Goal: Task Accomplishment & Management: Complete application form

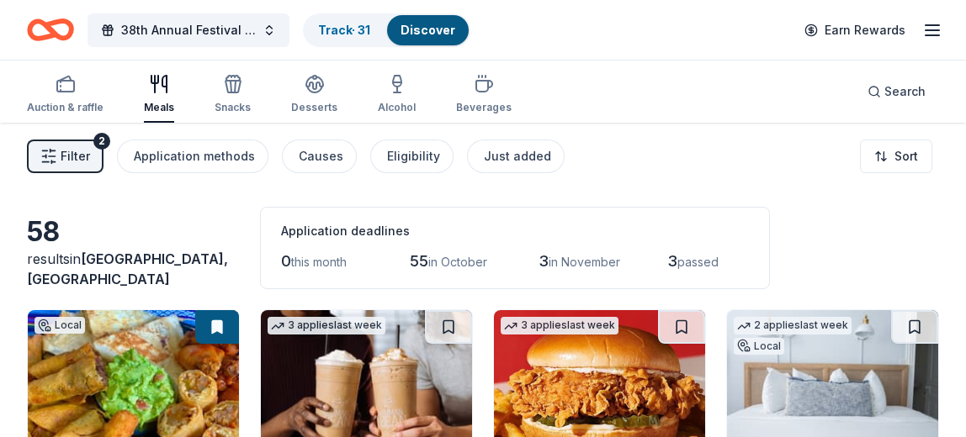
scroll to position [209, 0]
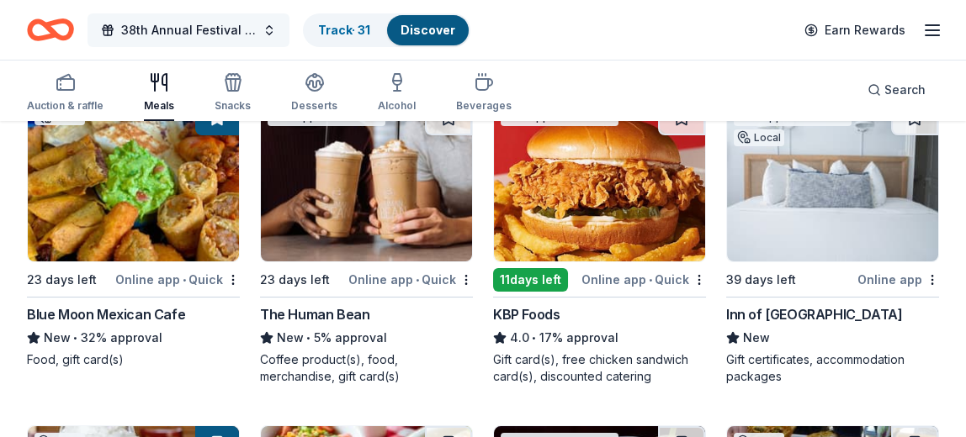
click at [143, 13] on button "38th Annual Festival of Trees" at bounding box center [188, 30] width 202 height 34
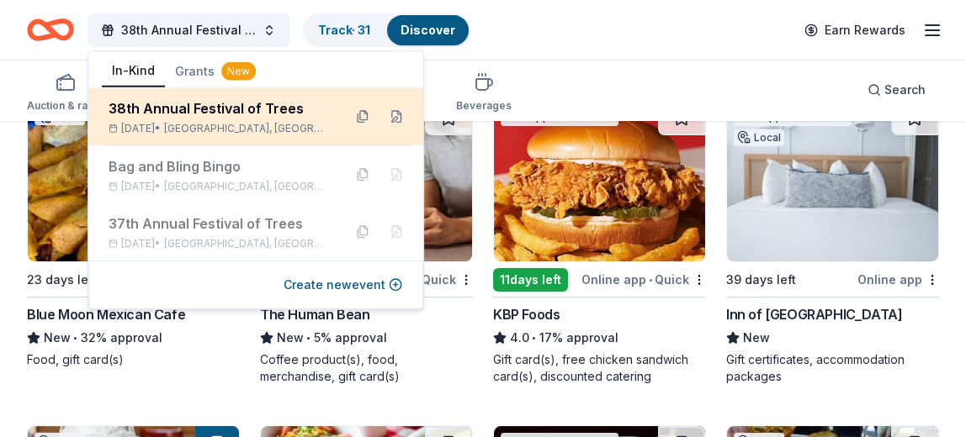
click at [171, 112] on div "38th Annual Festival of Trees" at bounding box center [219, 108] width 220 height 20
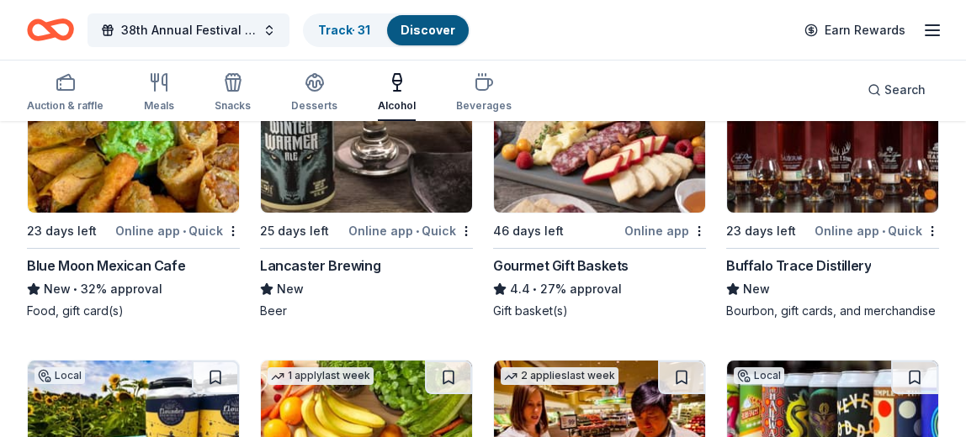
scroll to position [225, 0]
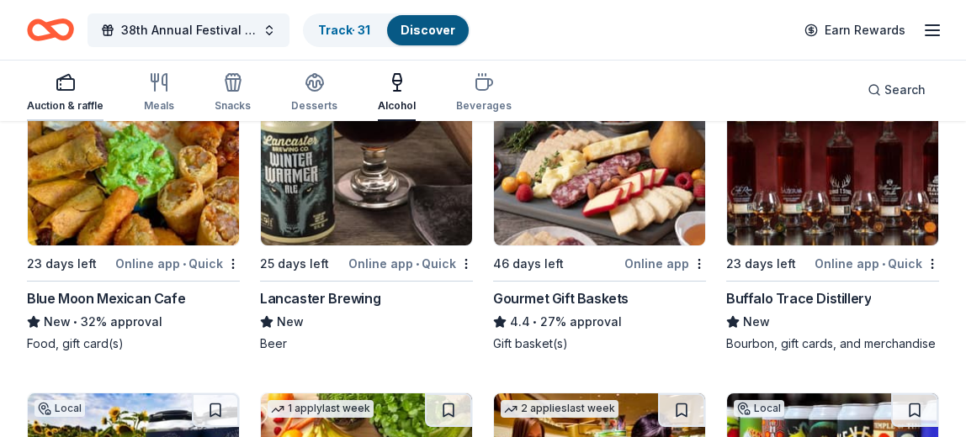
click at [85, 92] on div "button" at bounding box center [65, 82] width 77 height 20
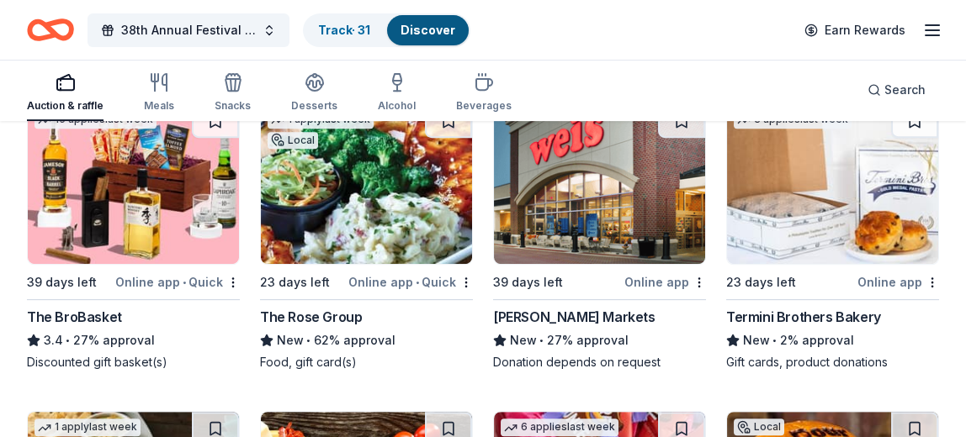
scroll to position [1751, 0]
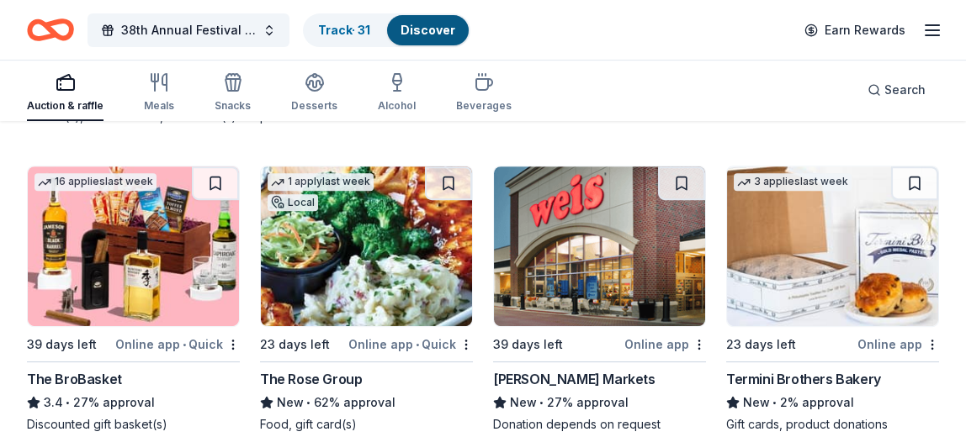
click at [294, 354] on div "1 apply last week Local 23 days left Online app • Quick The Rose Group New • 62…" at bounding box center [366, 300] width 213 height 268
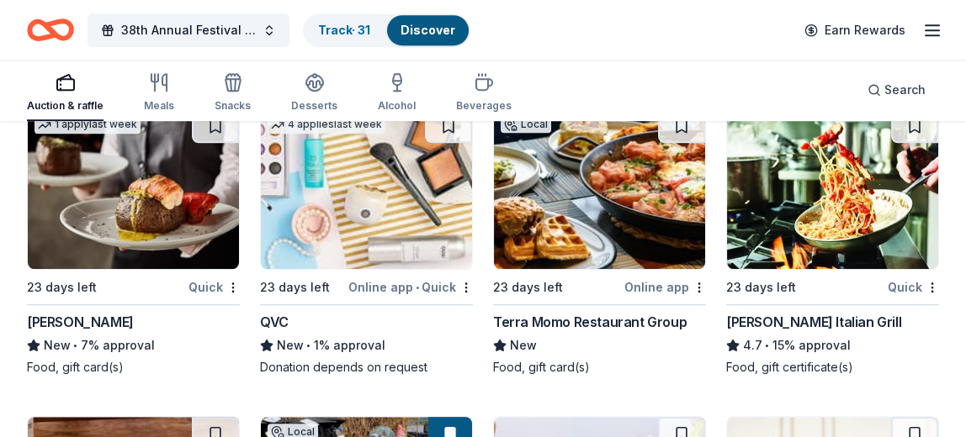
scroll to position [3409, 0]
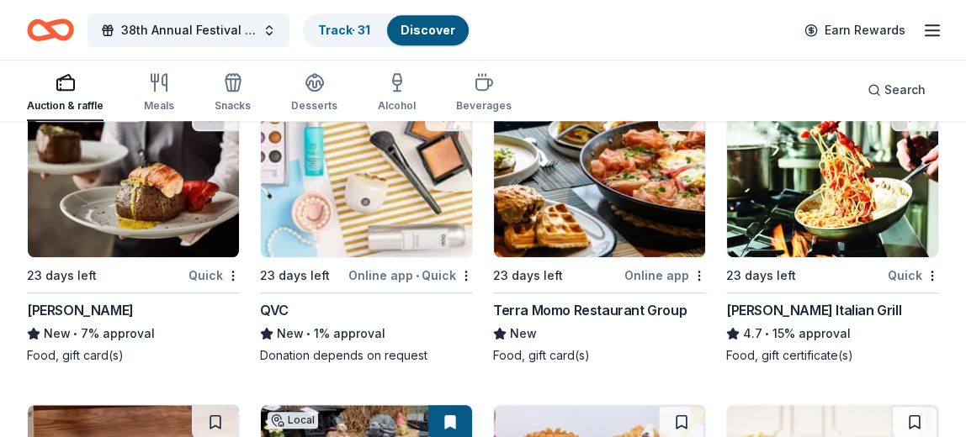
click at [578, 324] on div "New" at bounding box center [599, 334] width 213 height 20
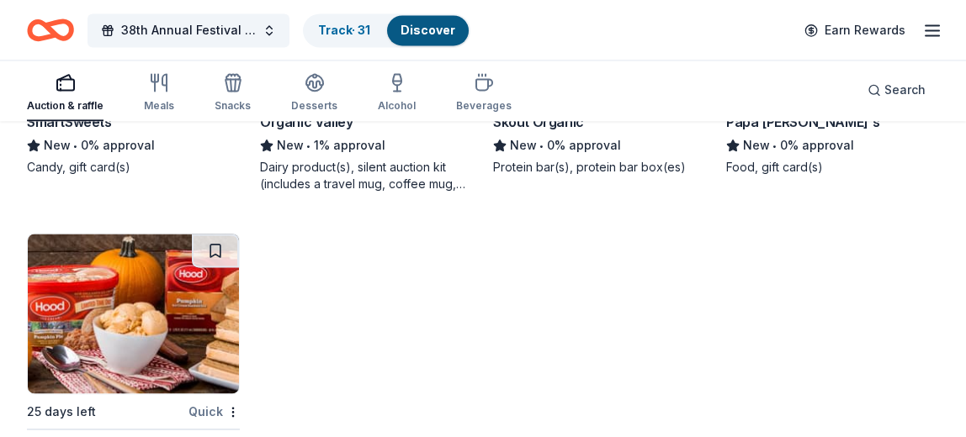
scroll to position [6217, 0]
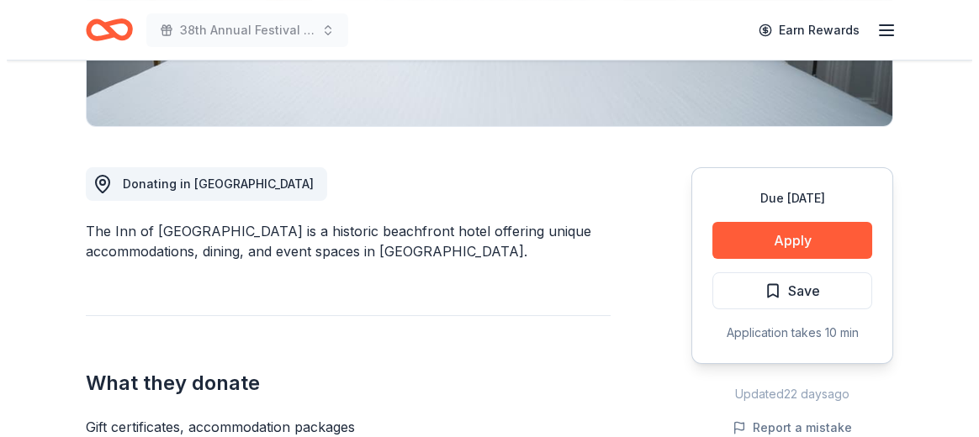
scroll to position [390, 0]
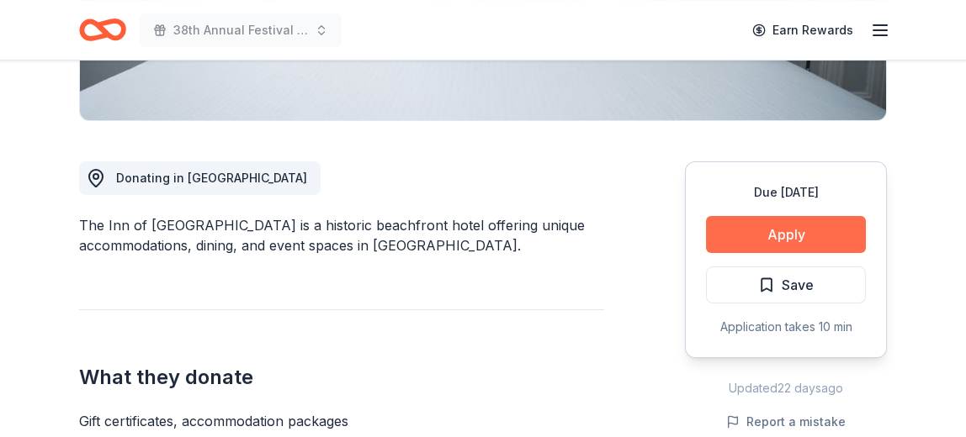
click at [749, 230] on button "Apply" at bounding box center [786, 234] width 160 height 37
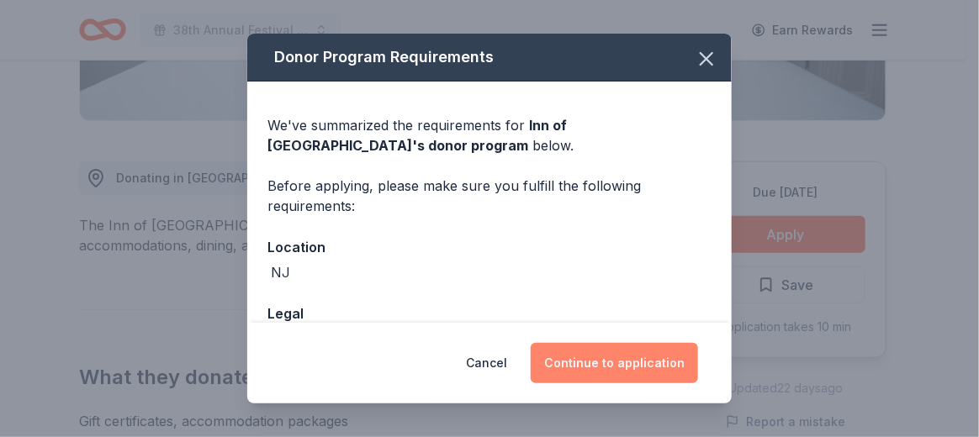
click at [602, 367] on button "Continue to application" at bounding box center [614, 363] width 167 height 40
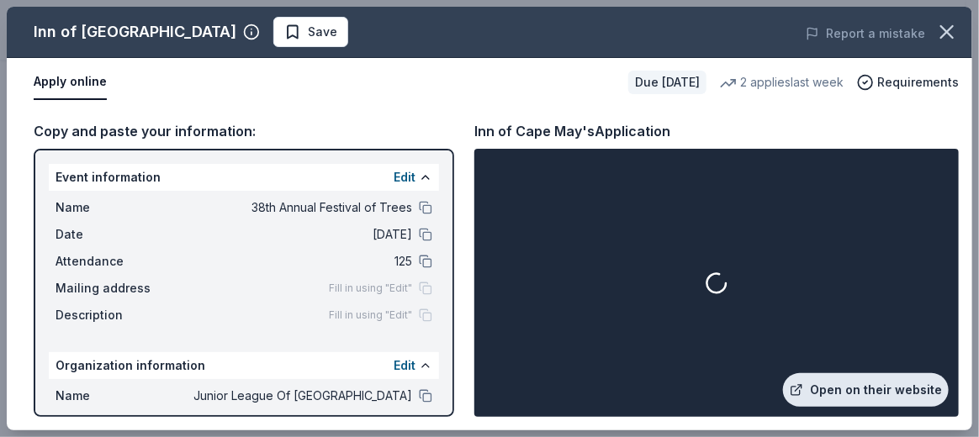
click at [871, 390] on link "Open on their website" at bounding box center [866, 390] width 166 height 34
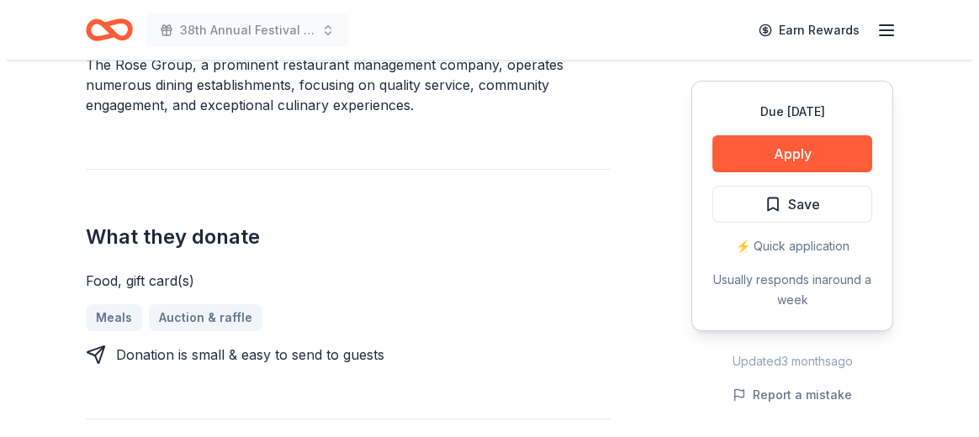
scroll to position [602, 0]
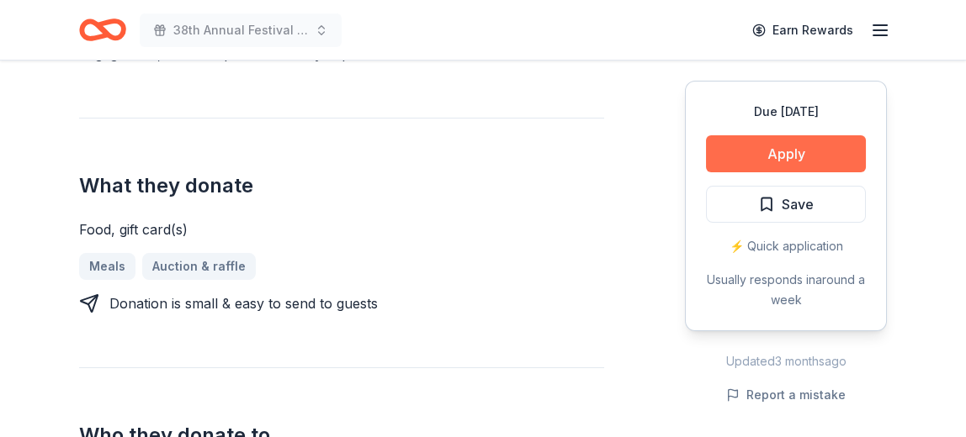
click at [784, 145] on button "Apply" at bounding box center [786, 153] width 160 height 37
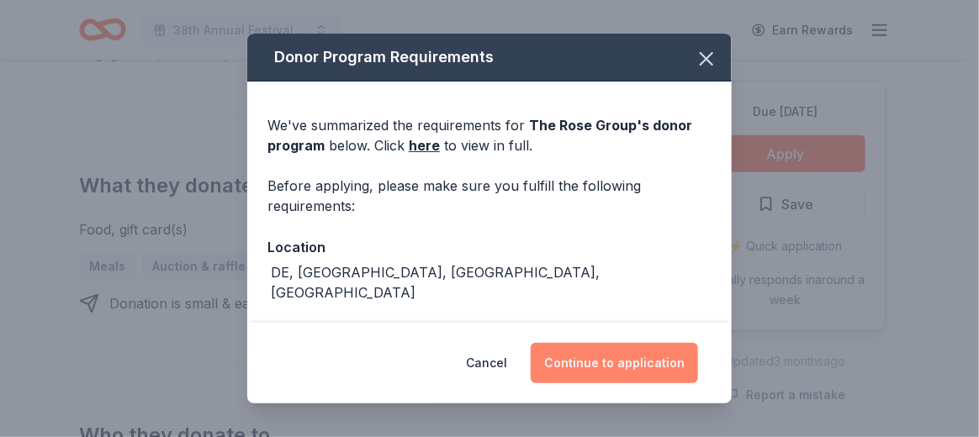
click at [617, 366] on button "Continue to application" at bounding box center [614, 363] width 167 height 40
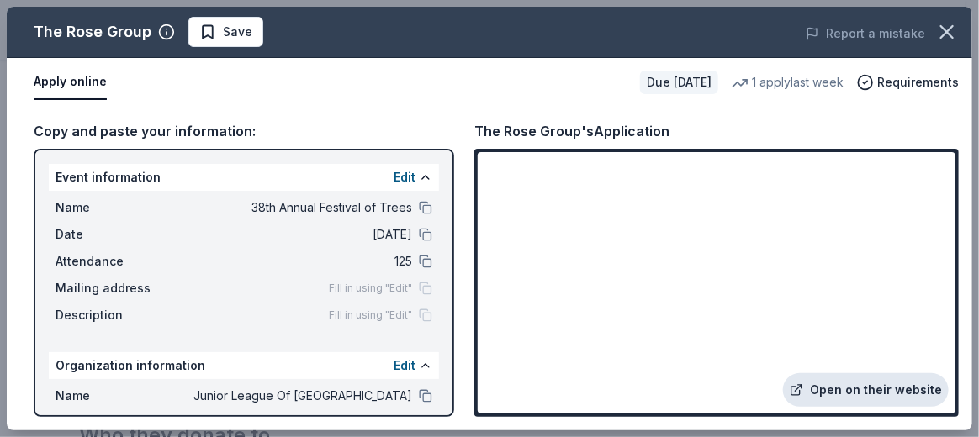
click at [886, 400] on link "Open on their website" at bounding box center [866, 390] width 166 height 34
click at [856, 395] on link "Open on their website" at bounding box center [866, 390] width 166 height 34
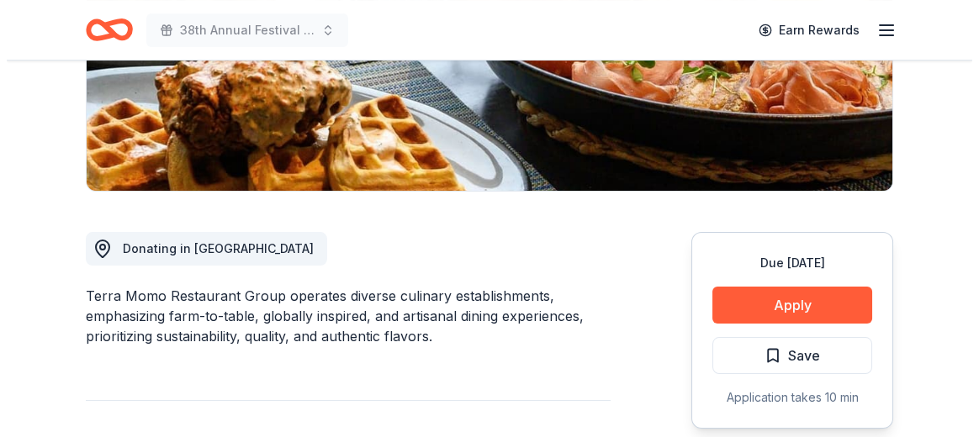
scroll to position [329, 0]
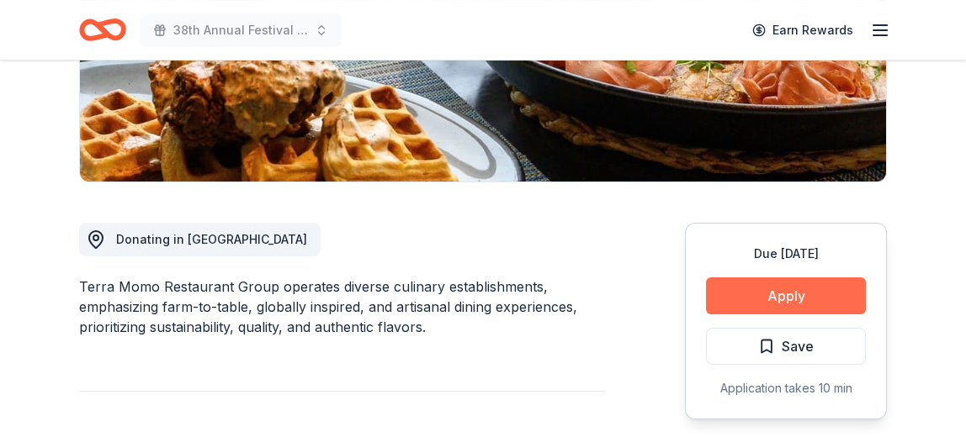
click at [771, 283] on button "Apply" at bounding box center [786, 296] width 160 height 37
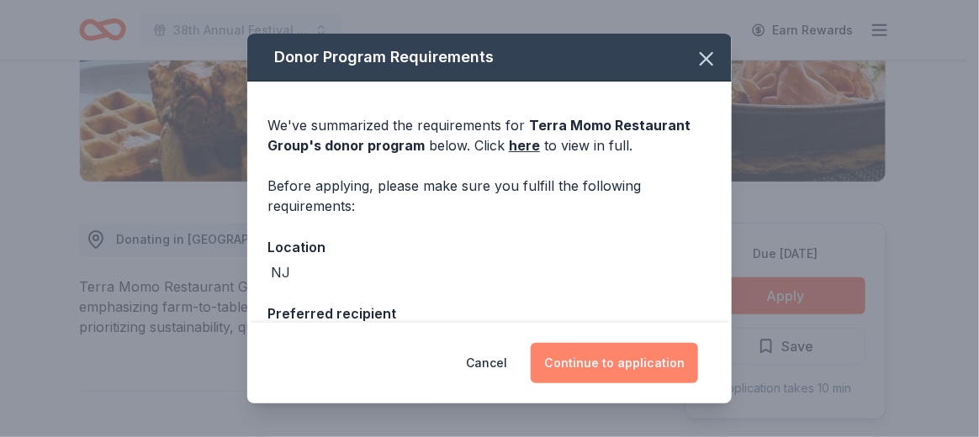
click at [620, 370] on button "Continue to application" at bounding box center [614, 363] width 167 height 40
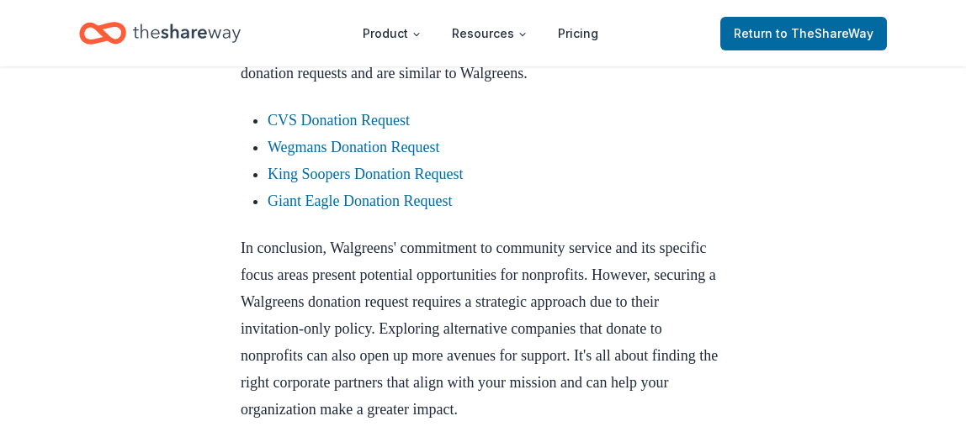
scroll to position [1499, 0]
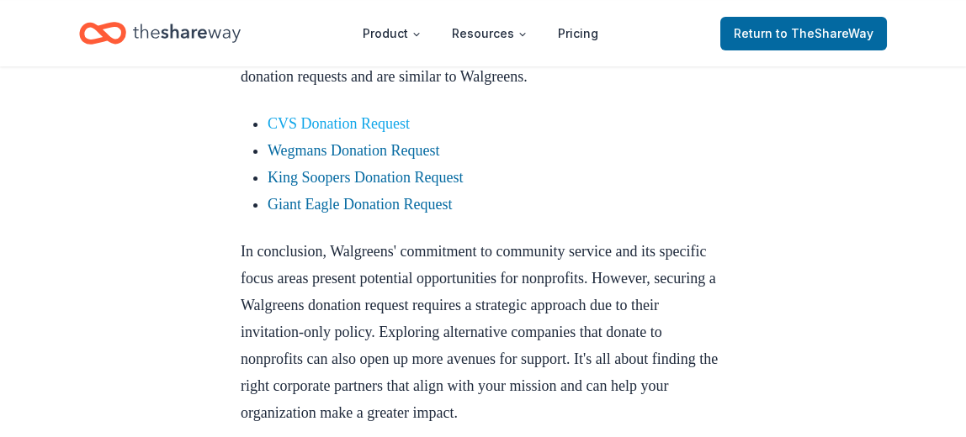
click at [401, 132] on link "CVS Donation Request" at bounding box center [339, 123] width 142 height 17
click at [326, 132] on link "CVS Donation Request" at bounding box center [339, 123] width 142 height 17
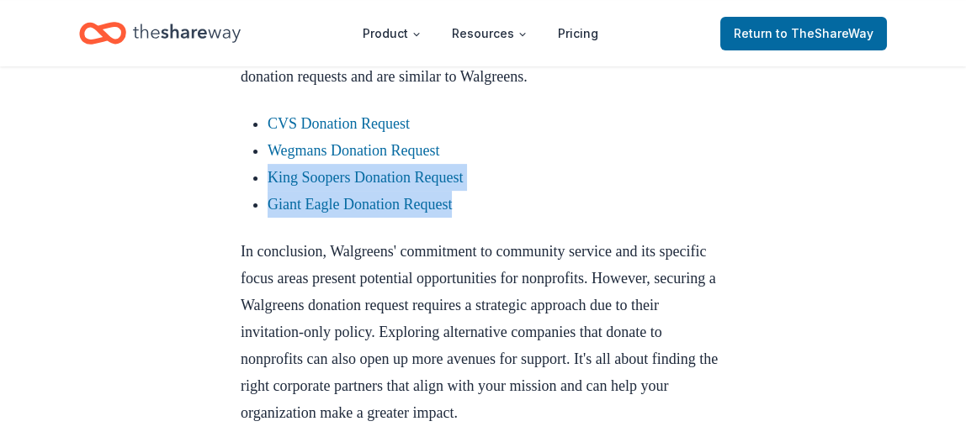
drag, startPoint x: 964, startPoint y: 266, endPoint x: 974, endPoint y: 309, distance: 44.1
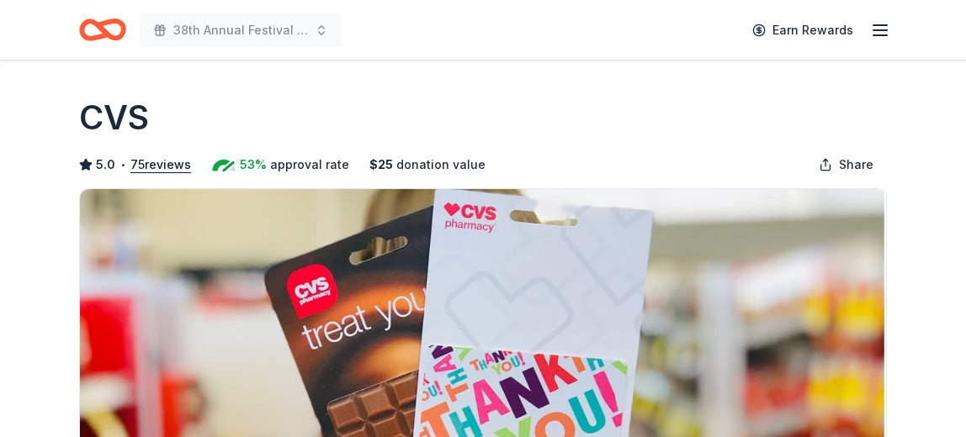
click at [114, 36] on icon "Home" at bounding box center [111, 29] width 26 height 17
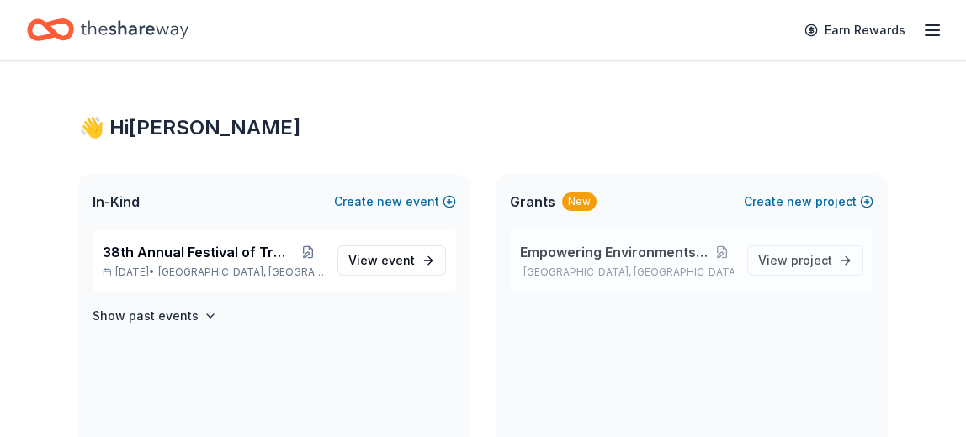
click at [537, 252] on span "Empowering Environments - ALL ACCESS" at bounding box center [615, 252] width 190 height 20
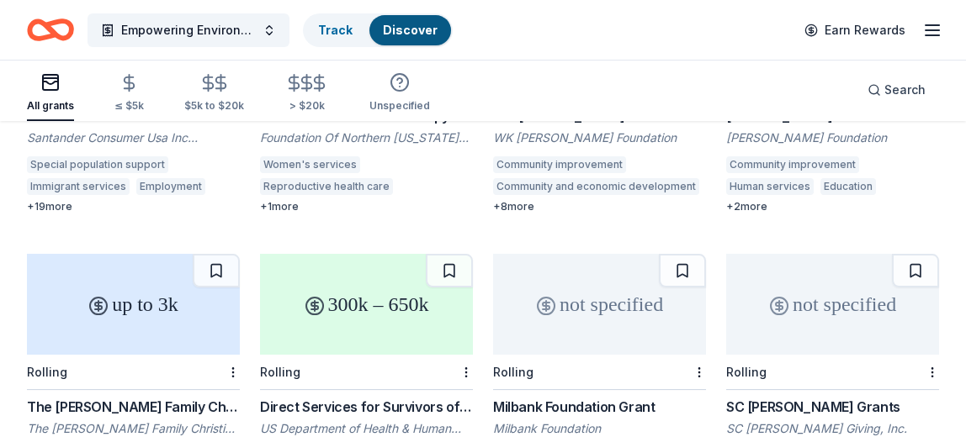
scroll to position [1267, 0]
